Goal: Communication & Community: Answer question/provide support

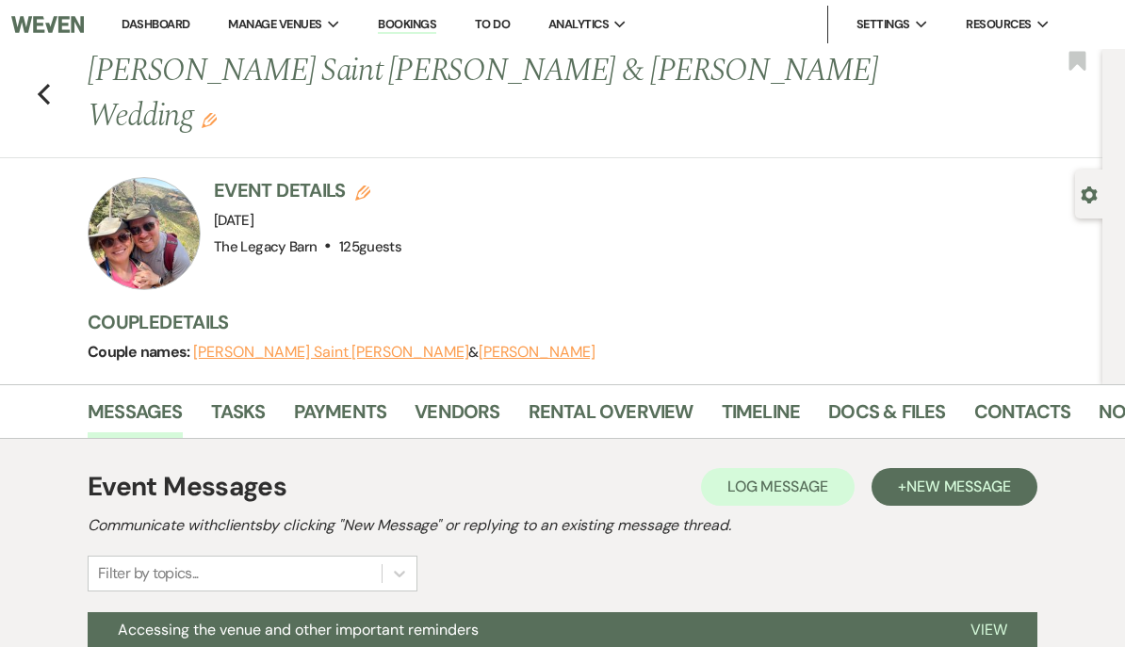
click at [149, 17] on link "Dashboard" at bounding box center [156, 24] width 68 height 16
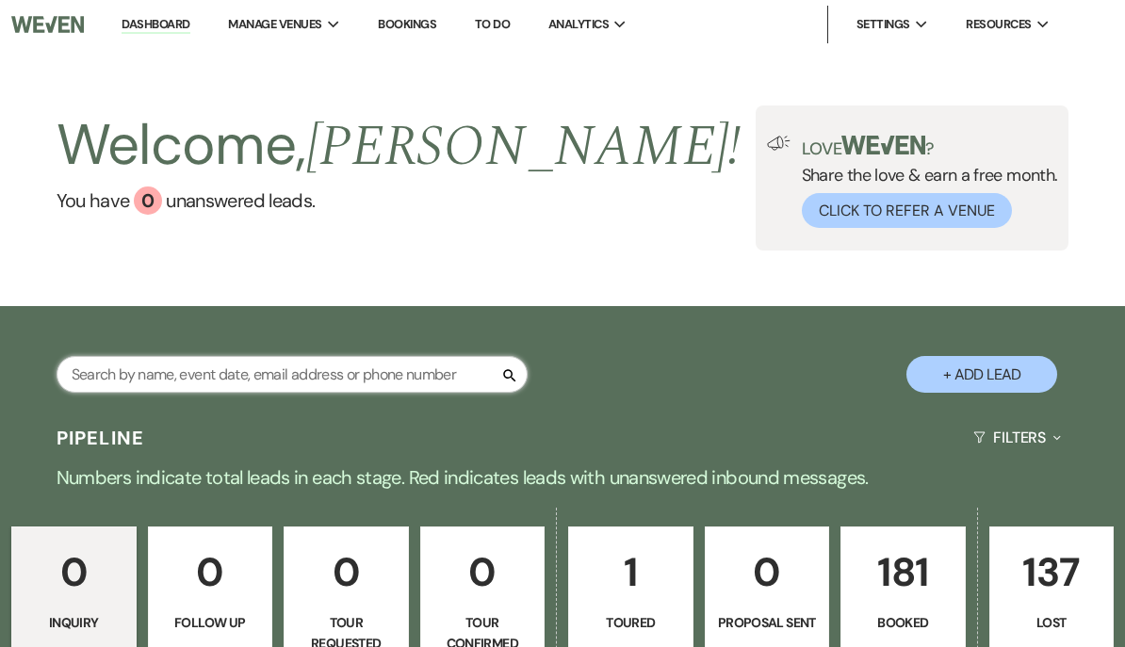
click at [99, 379] on input "text" at bounding box center [292, 374] width 471 height 37
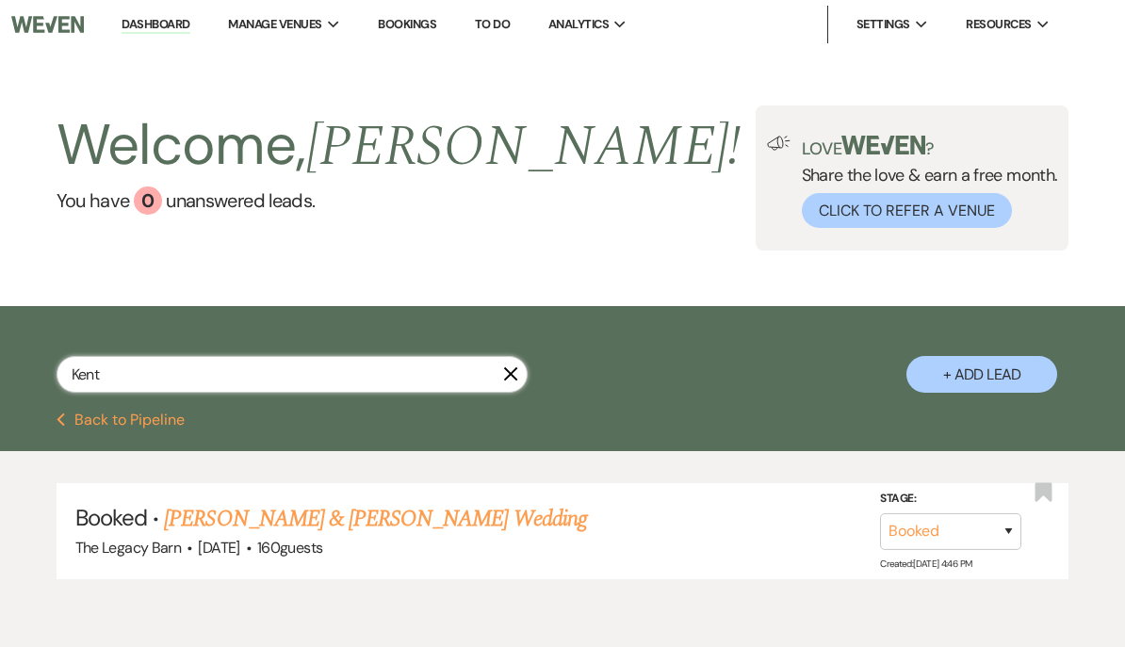
type input "Kent"
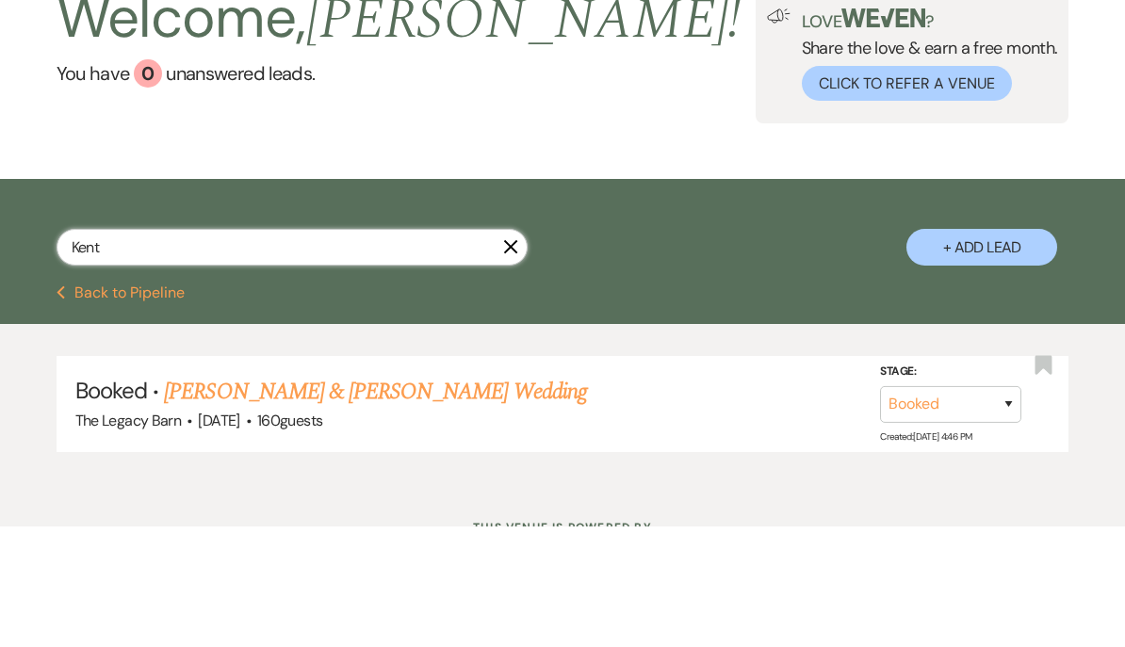
scroll to position [37, 0]
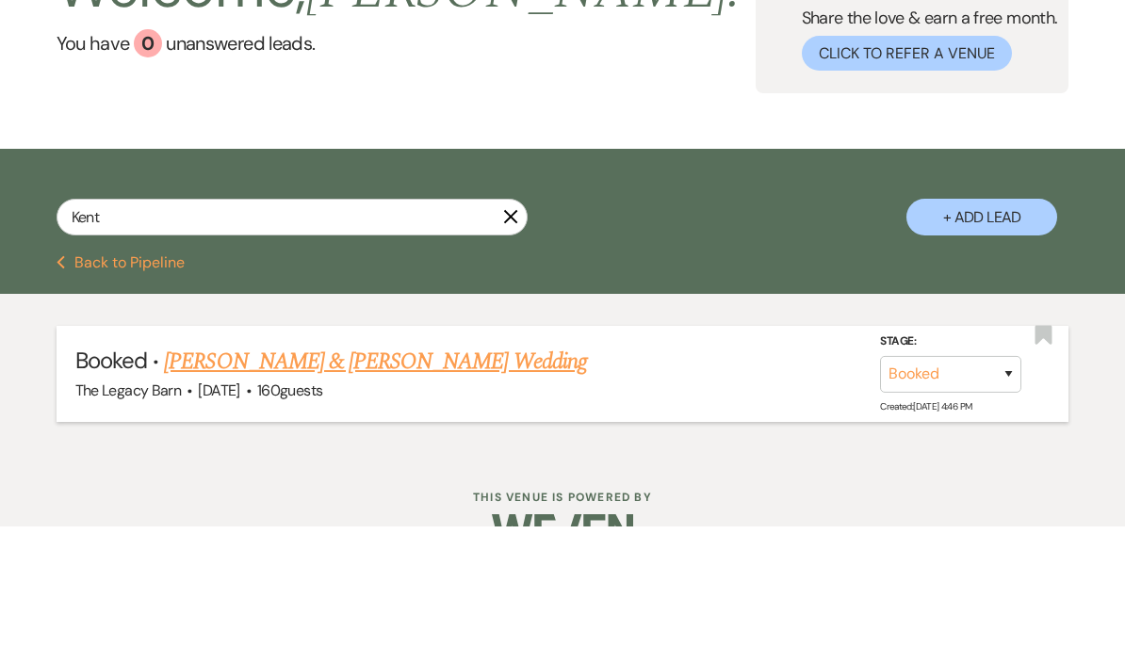
click at [219, 465] on link "Jacqueline Kent & Douglas Haggadone's Wedding" at bounding box center [375, 482] width 422 height 34
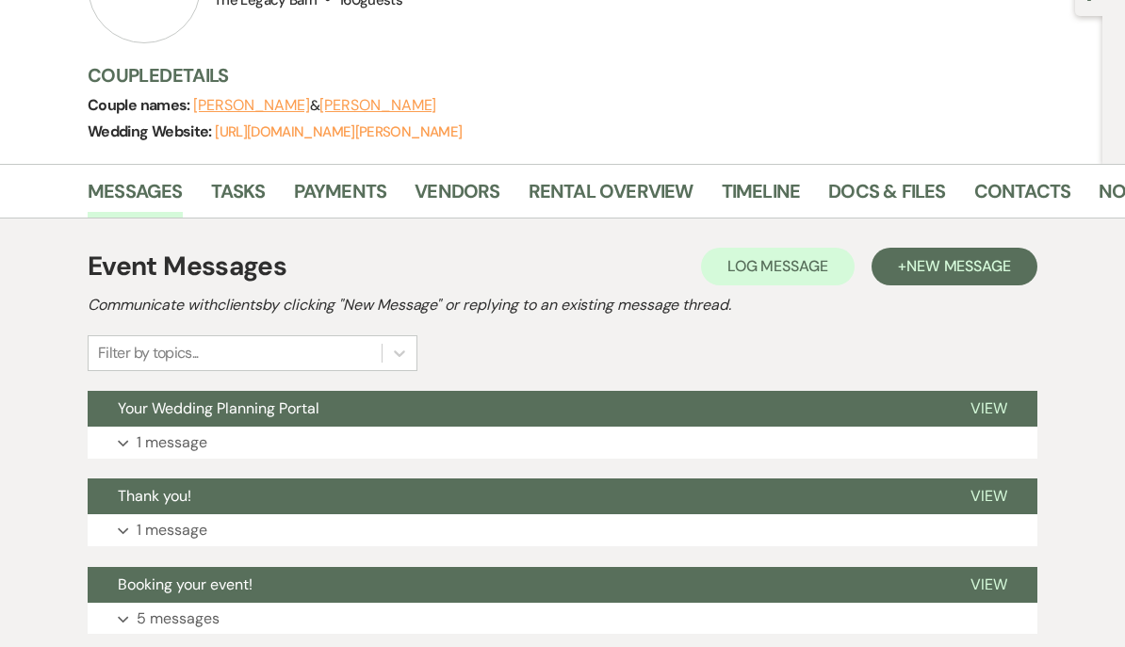
scroll to position [183, 0]
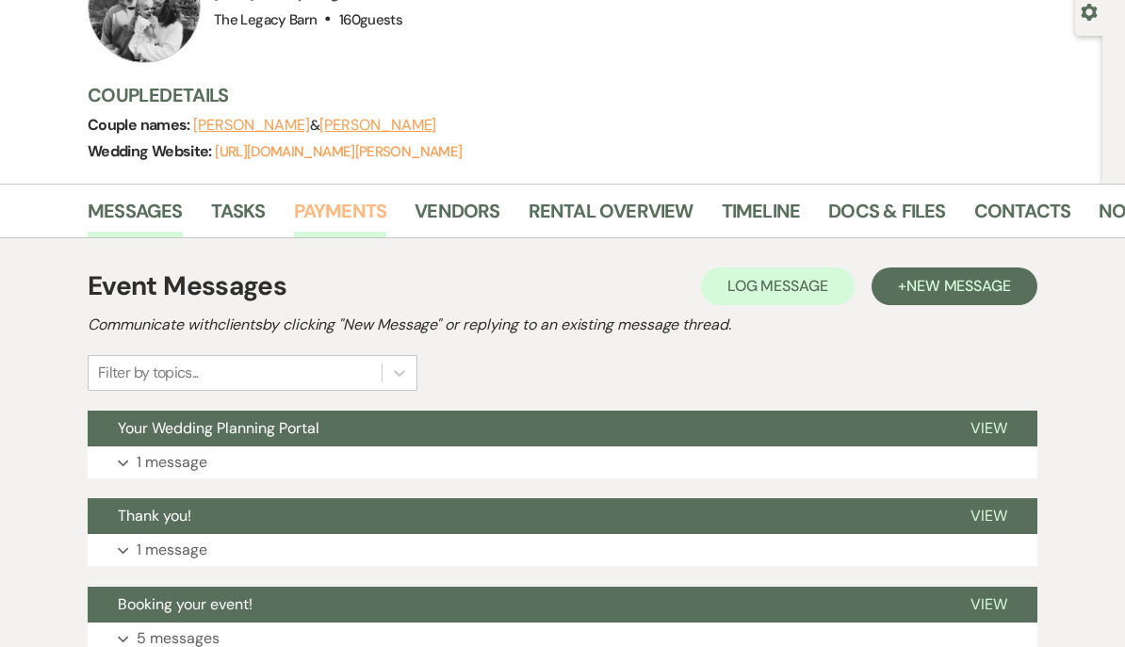
click at [326, 209] on link "Payments" at bounding box center [340, 216] width 93 height 41
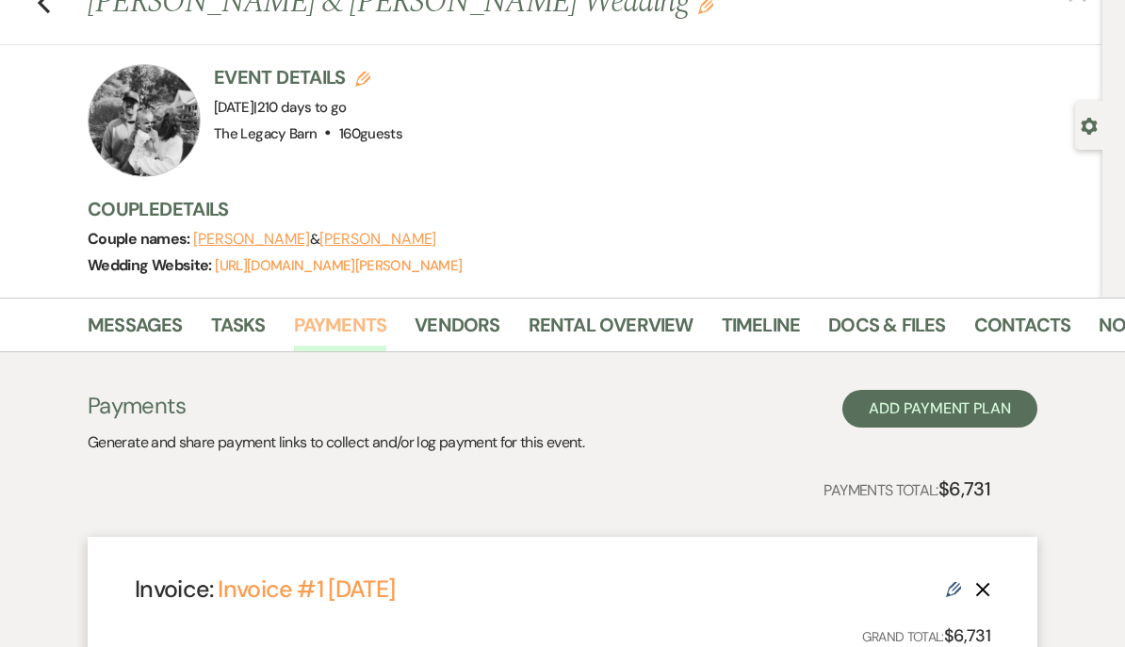
scroll to position [69, 0]
click at [131, 321] on link "Messages" at bounding box center [135, 330] width 95 height 41
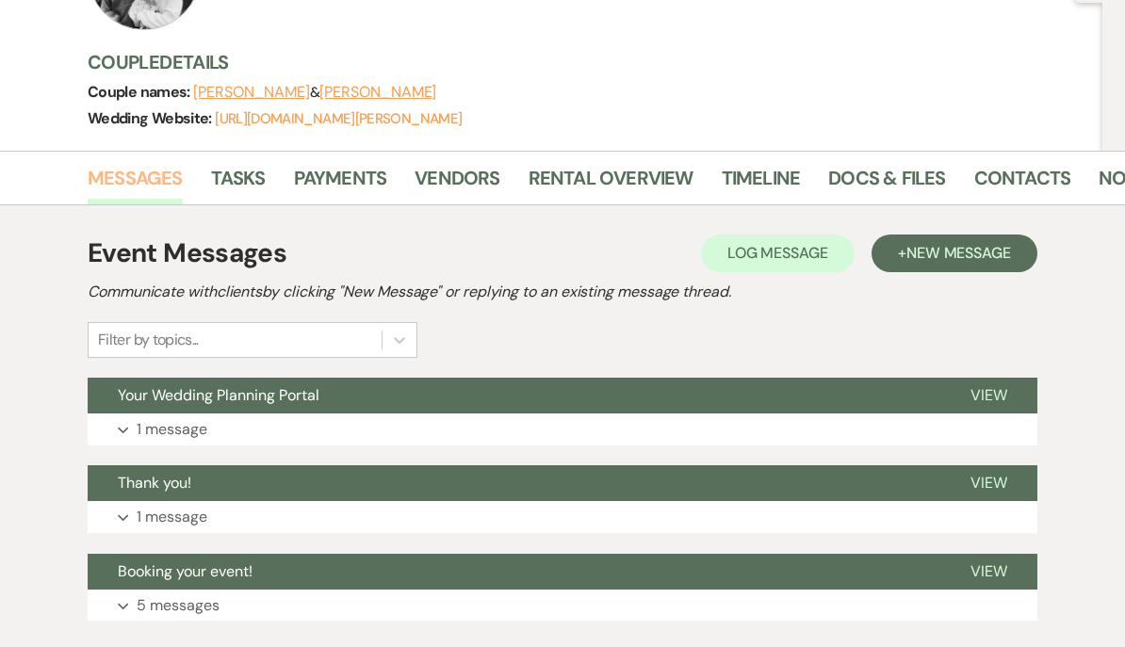
scroll to position [216, 0]
click at [150, 396] on span "Your Wedding Planning Portal" at bounding box center [219, 395] width 202 height 20
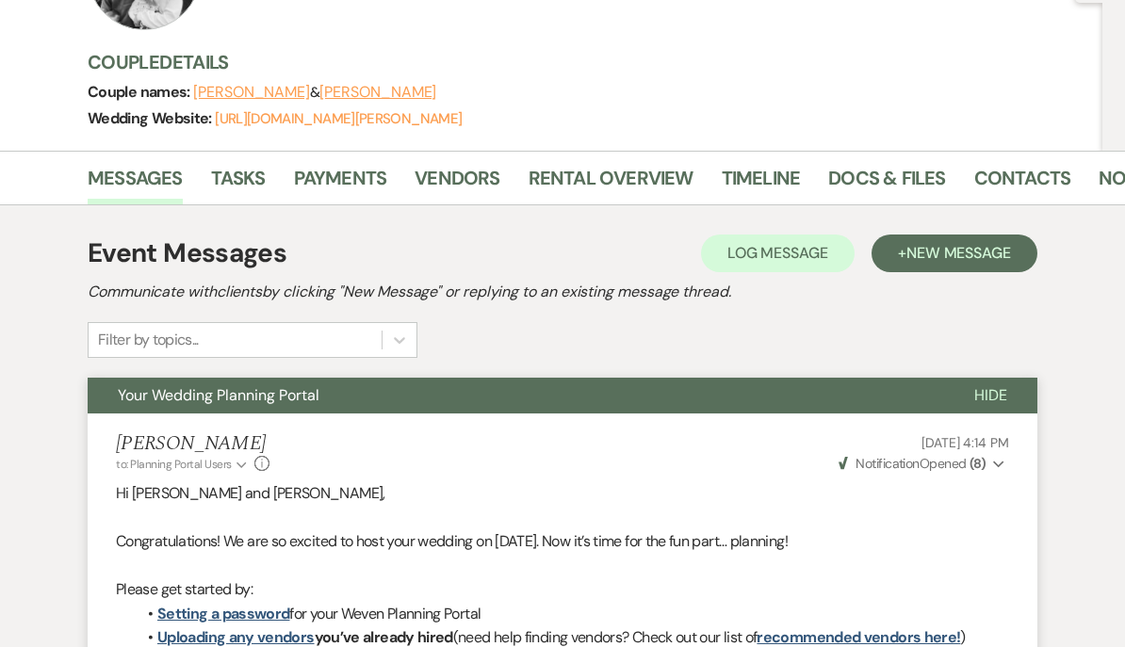
scroll to position [301, 0]
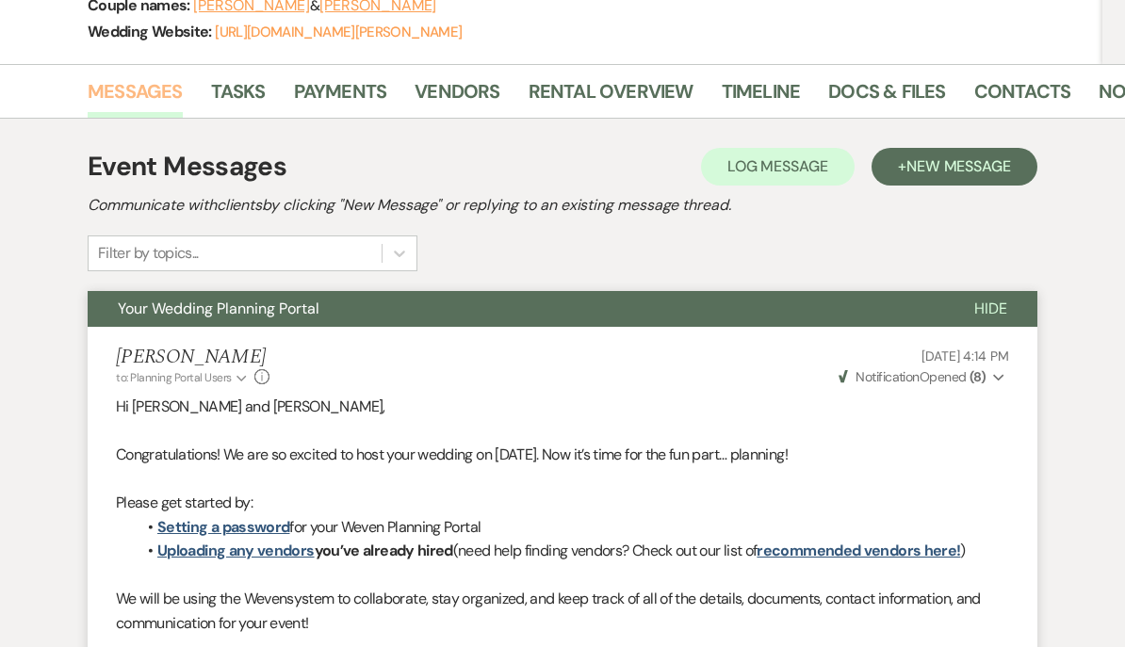
click at [117, 84] on link "Messages" at bounding box center [135, 97] width 95 height 41
click at [953, 166] on span "New Message" at bounding box center [958, 167] width 105 height 20
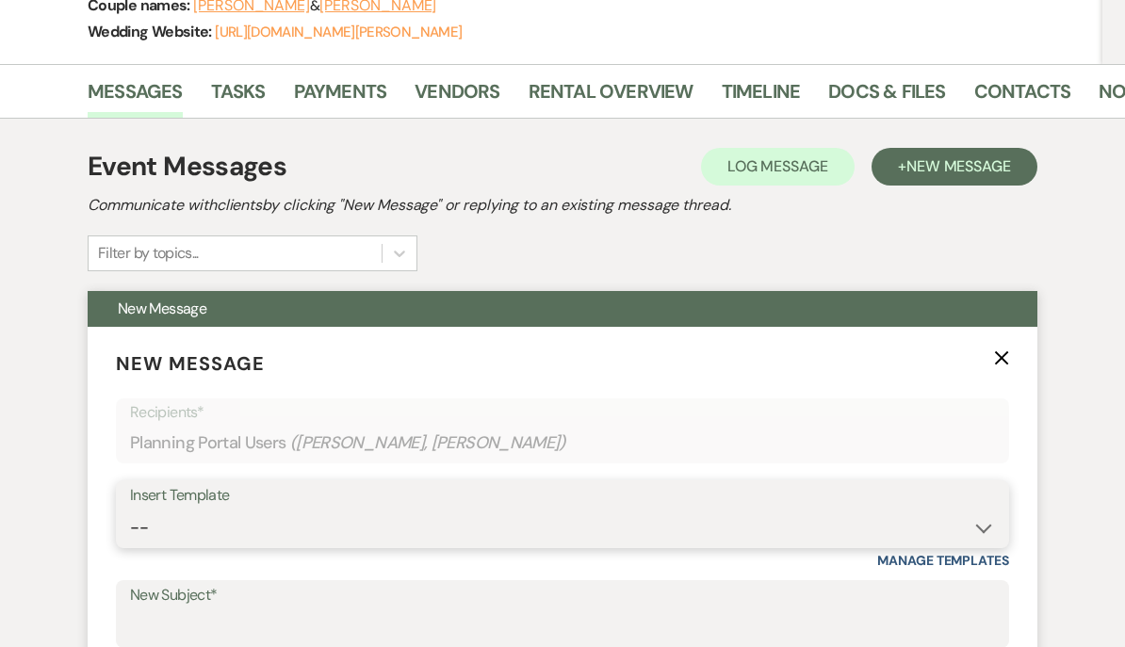
click at [156, 534] on select "-- Documents for Conversion Planning Portal Introduction Initial Inquiry Respon…" at bounding box center [562, 528] width 865 height 37
select select "3998"
type input "Friendly Reminder"
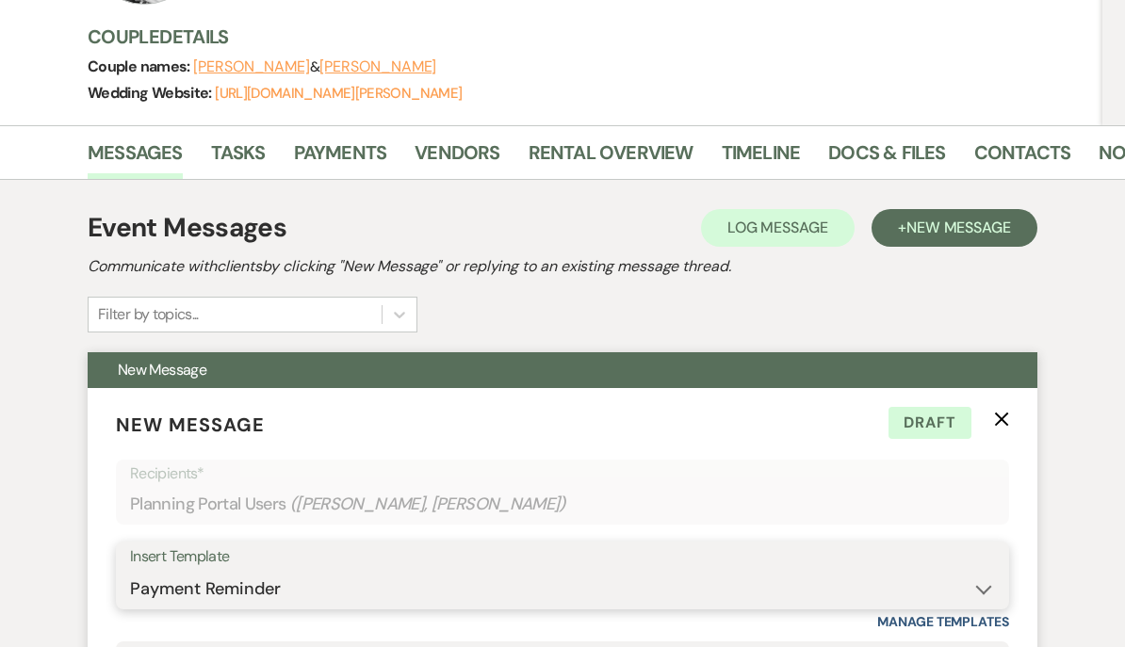
scroll to position [240, 0]
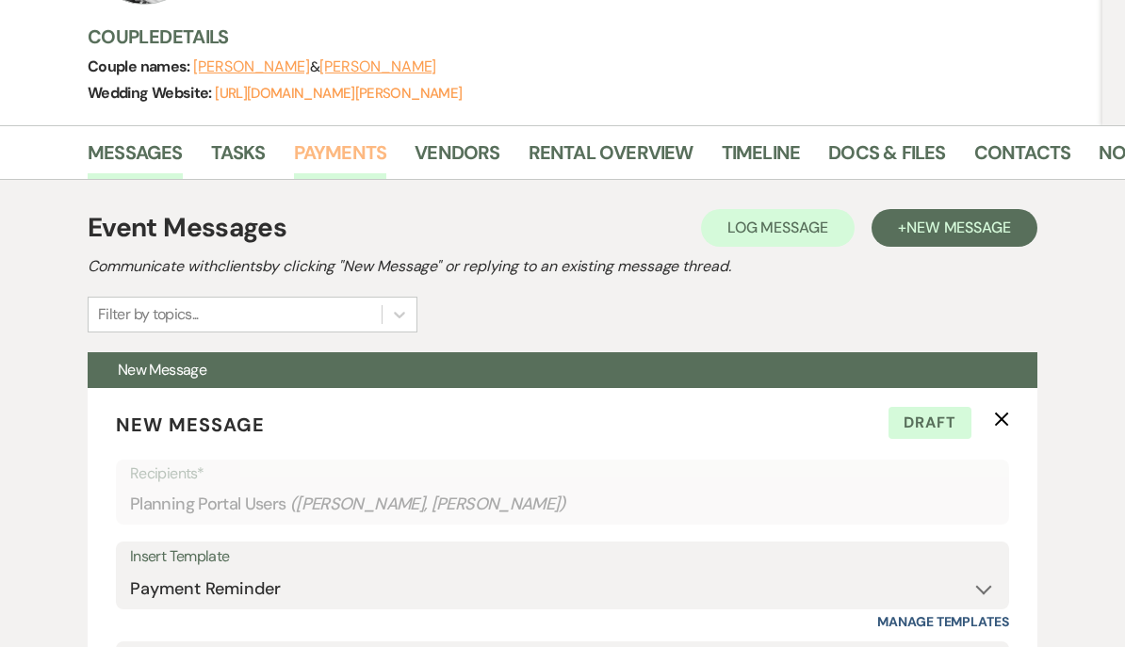
click at [336, 153] on link "Payments" at bounding box center [340, 158] width 93 height 41
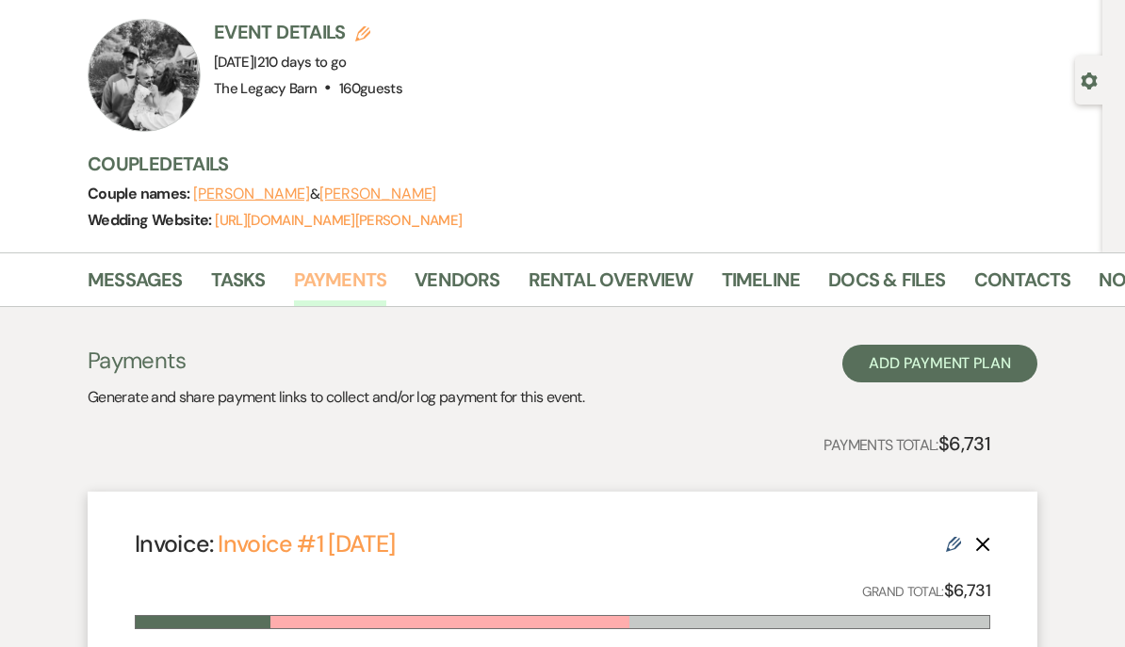
scroll to position [111, 0]
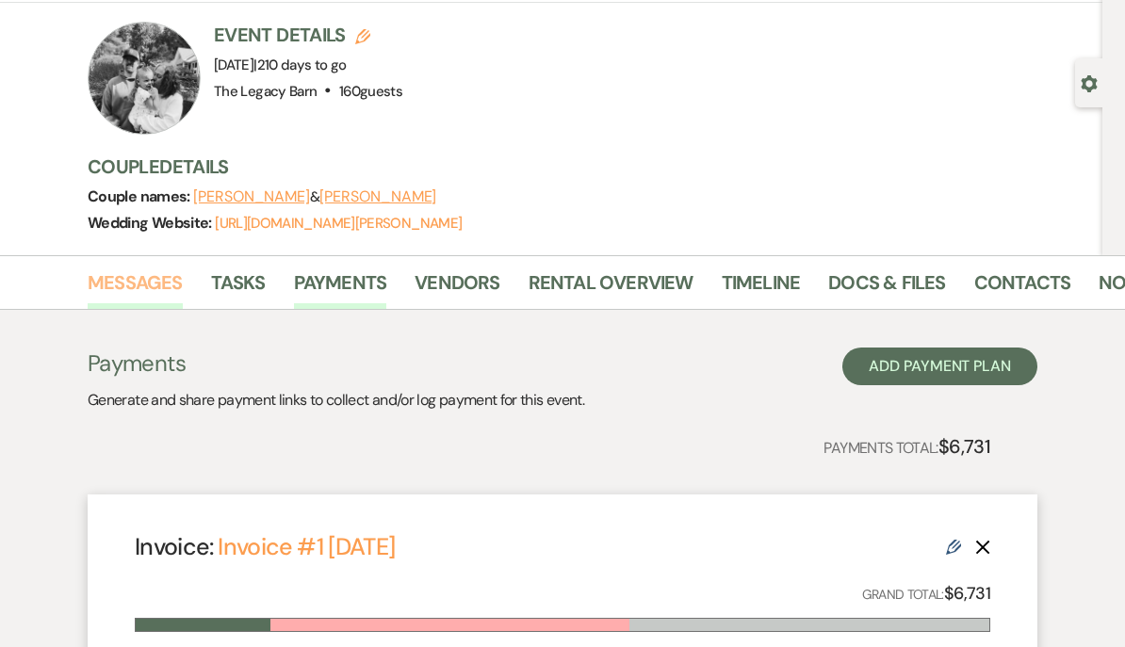
click at [112, 288] on link "Messages" at bounding box center [135, 288] width 95 height 41
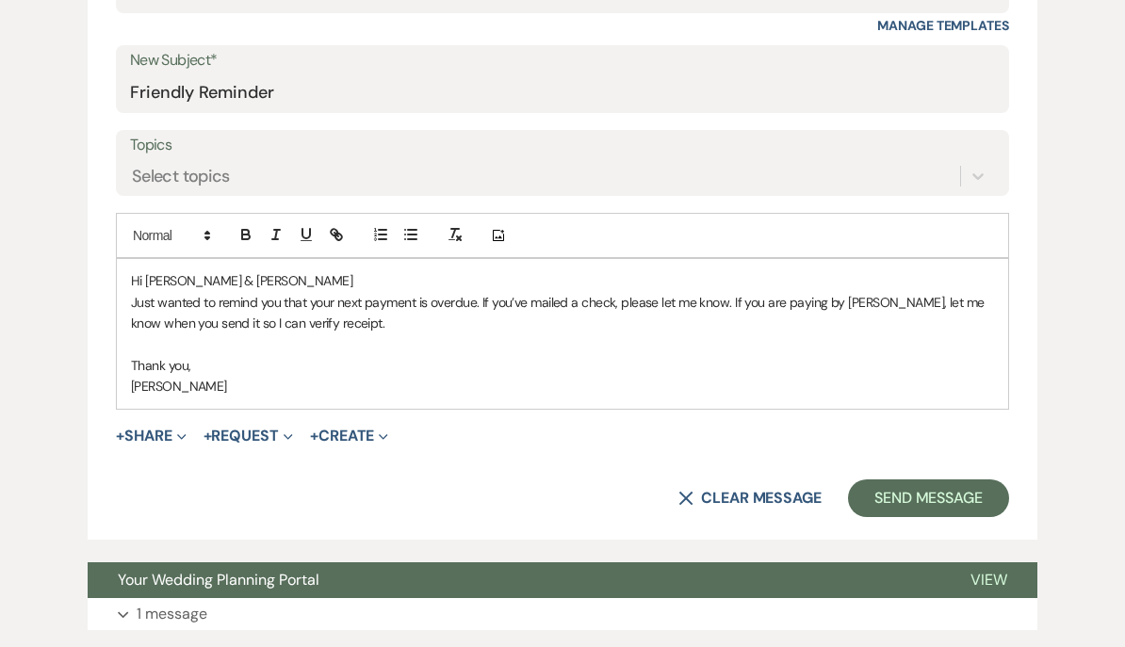
scroll to position [838, 0]
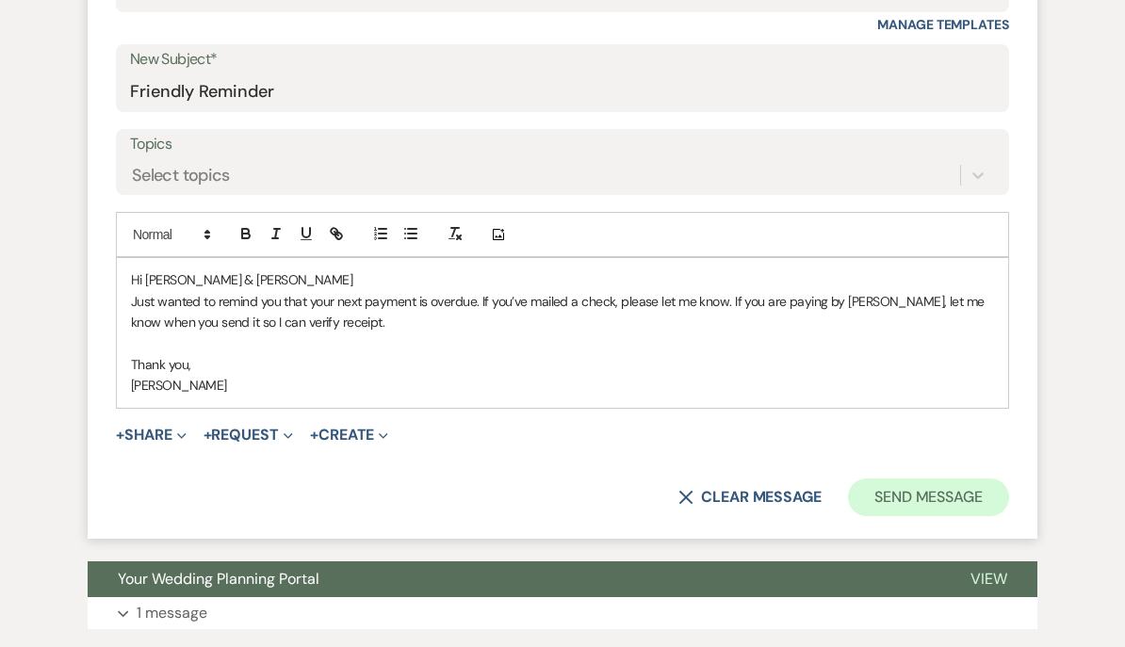
click at [917, 496] on button "Send Message" at bounding box center [928, 498] width 161 height 38
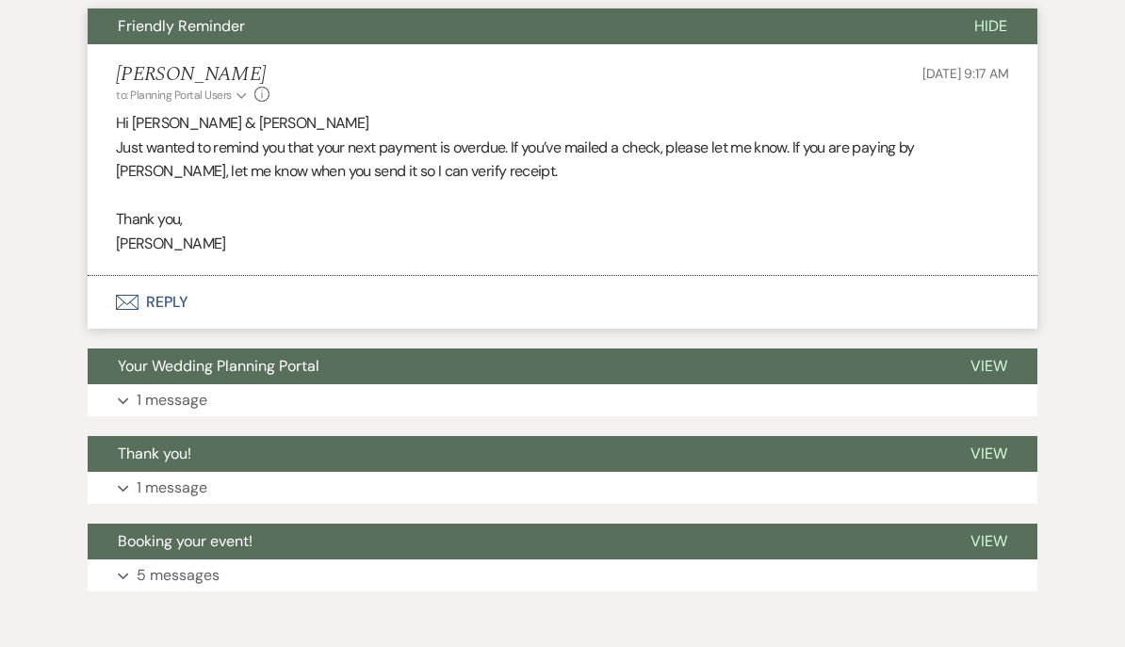
scroll to position [672, 0]
